Goal: Check status: Verify the current state of an ongoing process or item

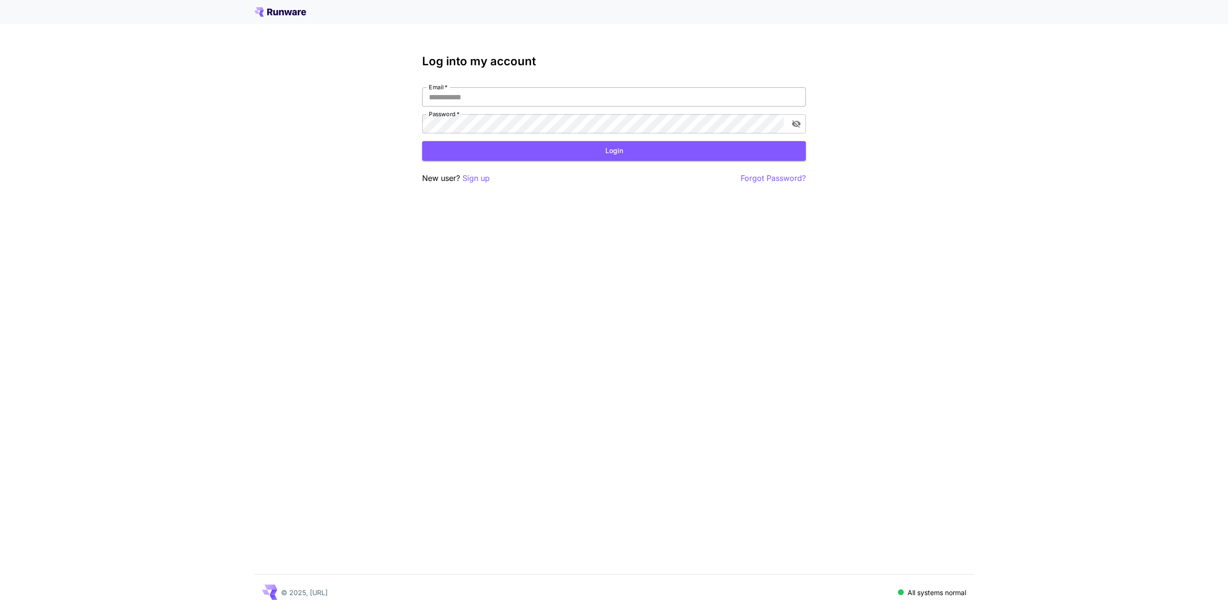
drag, startPoint x: 0, startPoint y: 0, endPoint x: 525, endPoint y: 97, distance: 533.6
click at [528, 97] on input "Email   *" at bounding box center [614, 96] width 384 height 19
type input "**********"
click button "Login" at bounding box center [614, 151] width 384 height 20
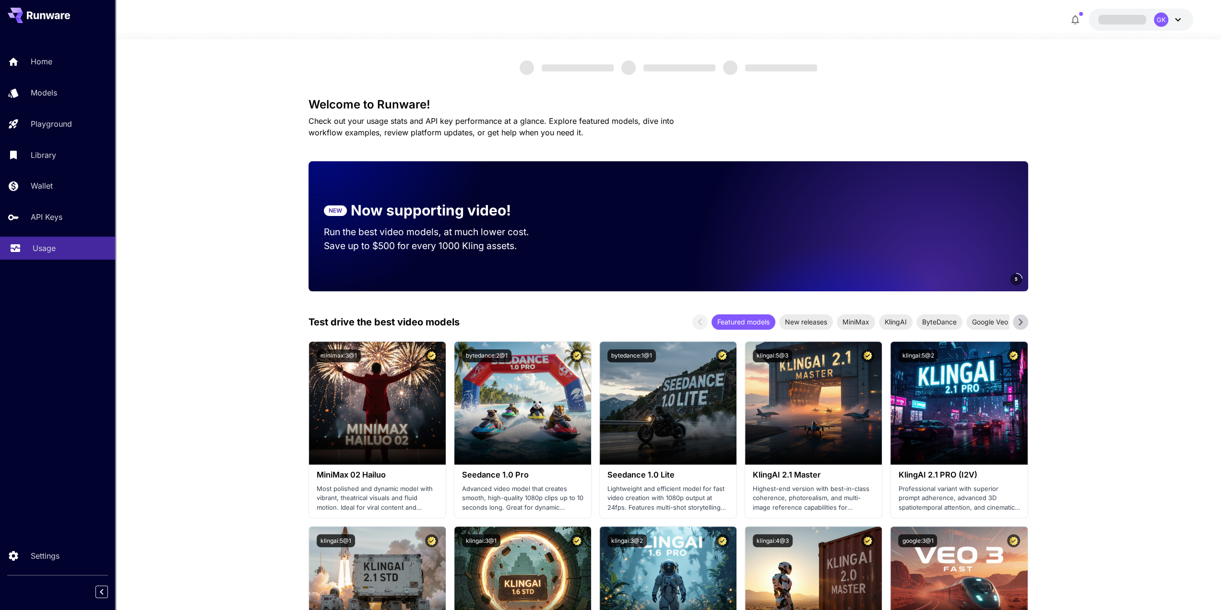
click at [53, 245] on p "Usage" at bounding box center [44, 248] width 23 height 12
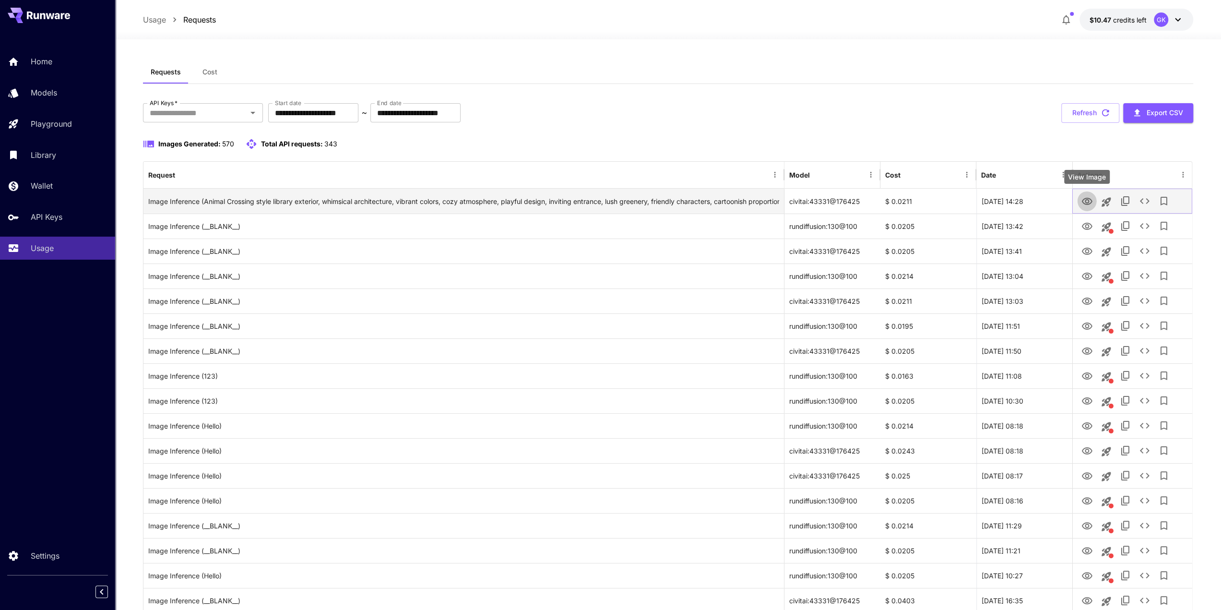
click at [1088, 200] on icon "View Image" at bounding box center [1086, 201] width 11 height 7
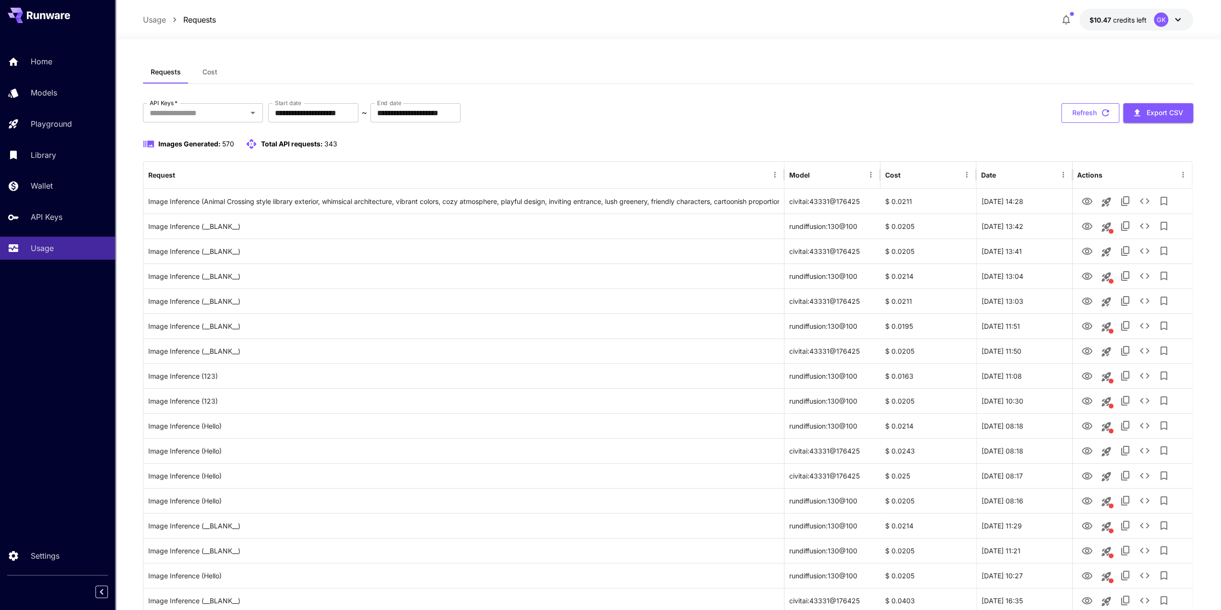
click at [1080, 103] on button "Refresh" at bounding box center [1090, 113] width 58 height 20
click at [1080, 106] on div "Refresh Export CSV" at bounding box center [1127, 113] width 132 height 20
click at [1080, 108] on div "Refresh Export CSV" at bounding box center [1127, 113] width 132 height 20
